Goal: Task Accomplishment & Management: Complete application form

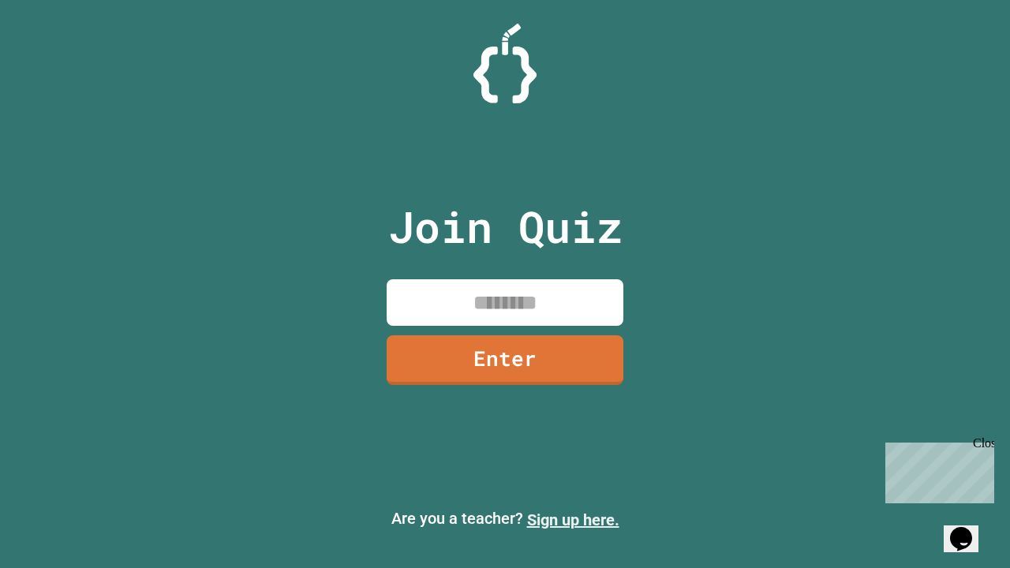
click at [573, 520] on link "Sign up here." at bounding box center [573, 520] width 92 height 19
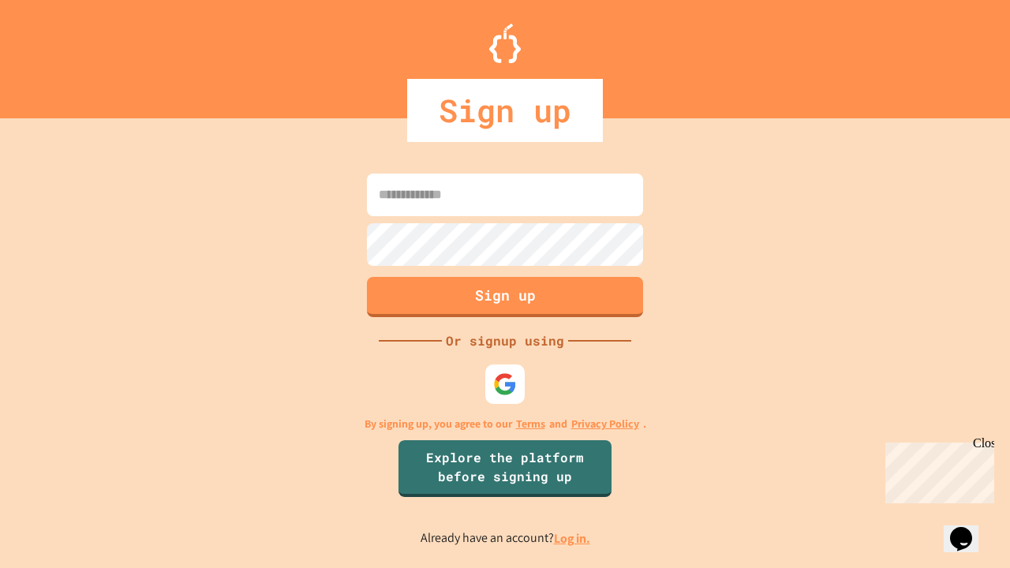
click at [573, 538] on link "Log in." at bounding box center [572, 538] width 36 height 17
